Goal: Information Seeking & Learning: Check status

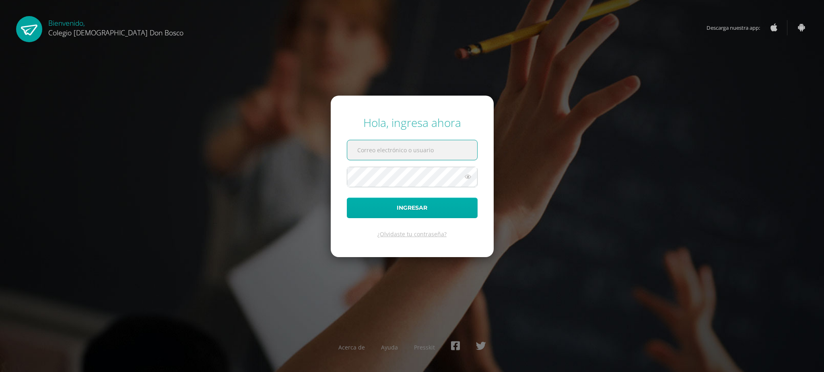
type input "d.mendez.3bdb@gmail.com"
click at [448, 208] on button "Ingresar" at bounding box center [412, 208] width 131 height 21
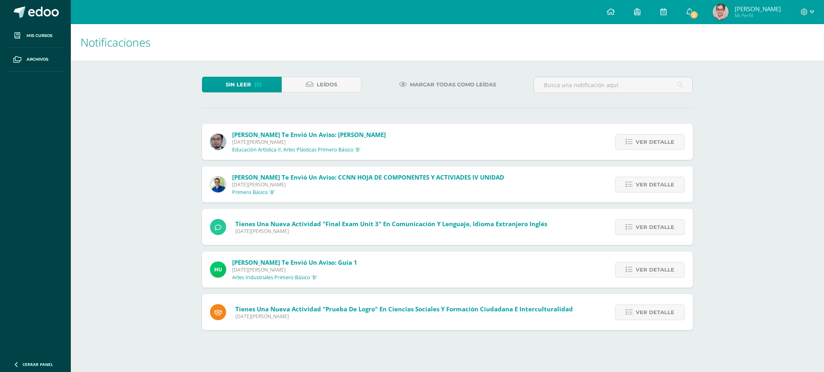
click at [355, 137] on span "[PERSON_NAME] te envió un aviso: [PERSON_NAME]" at bounding box center [309, 135] width 154 height 8
click at [638, 138] on span "Ver detalle" at bounding box center [654, 142] width 39 height 15
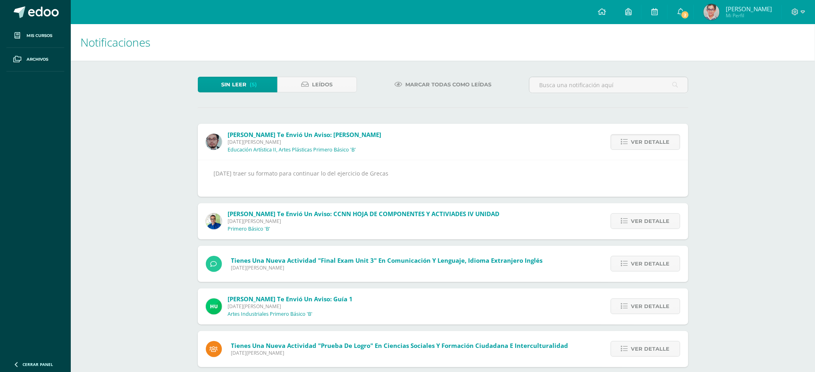
click at [718, 8] on img at bounding box center [712, 12] width 16 height 16
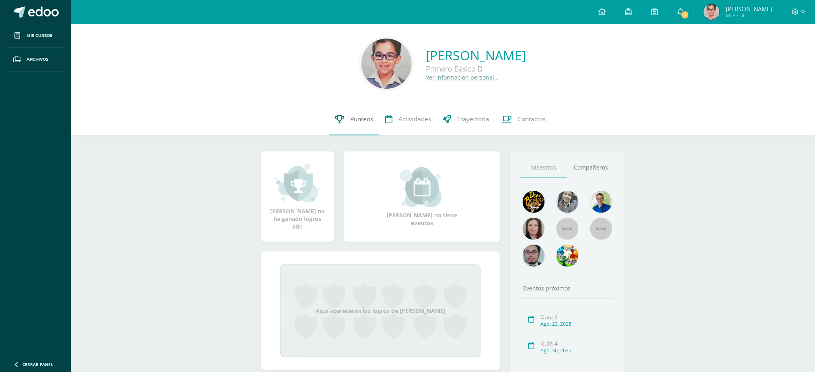
click at [352, 117] on span "Punteos" at bounding box center [362, 119] width 23 height 8
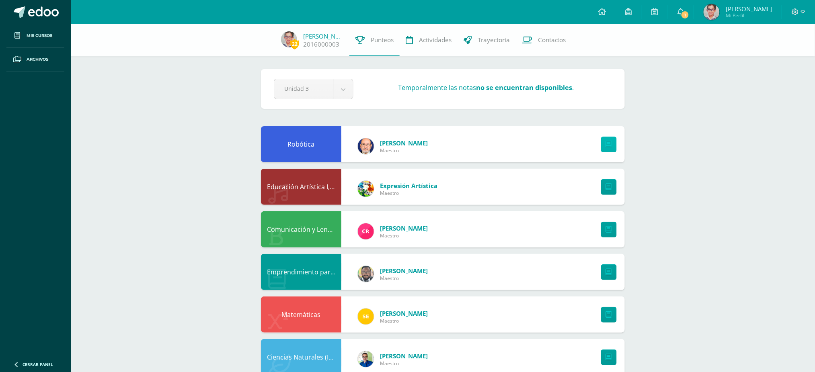
click at [609, 147] on icon at bounding box center [609, 144] width 6 height 7
click at [396, 143] on span "Sergio Orantes" at bounding box center [404, 143] width 48 height 8
click at [795, 8] on icon at bounding box center [795, 11] width 7 height 7
click at [759, 57] on link "Cerrar sesión" at bounding box center [774, 55] width 64 height 12
